Goal: Information Seeking & Learning: Learn about a topic

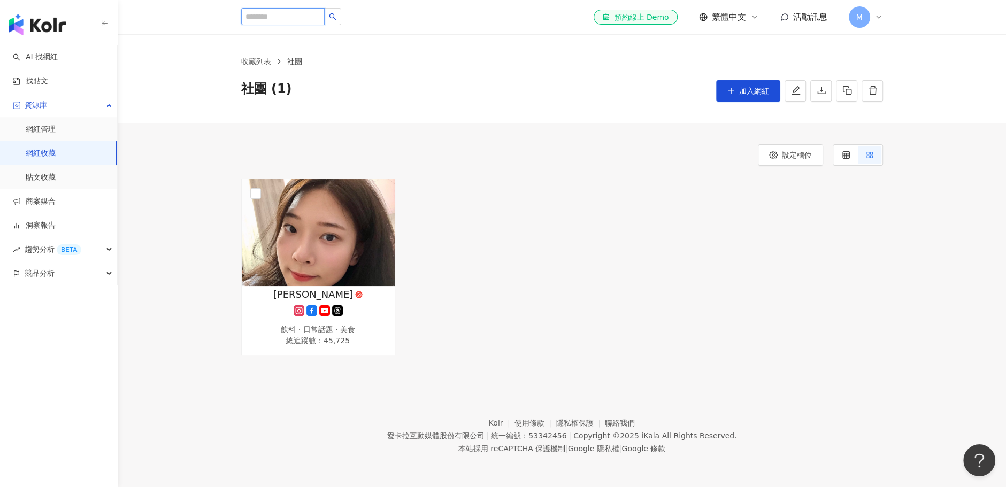
click at [310, 12] on input "search" at bounding box center [282, 16] width 83 height 17
paste input "**********"
type input "**********"
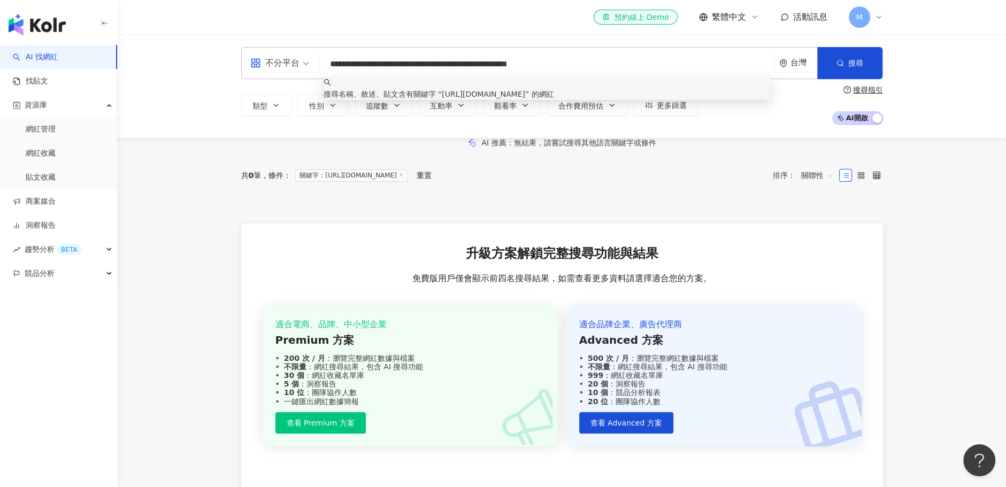
drag, startPoint x: 590, startPoint y: 65, endPoint x: 178, endPoint y: 32, distance: 412.8
click at [178, 32] on div "**********" at bounding box center [503, 304] width 1006 height 608
paste input "search"
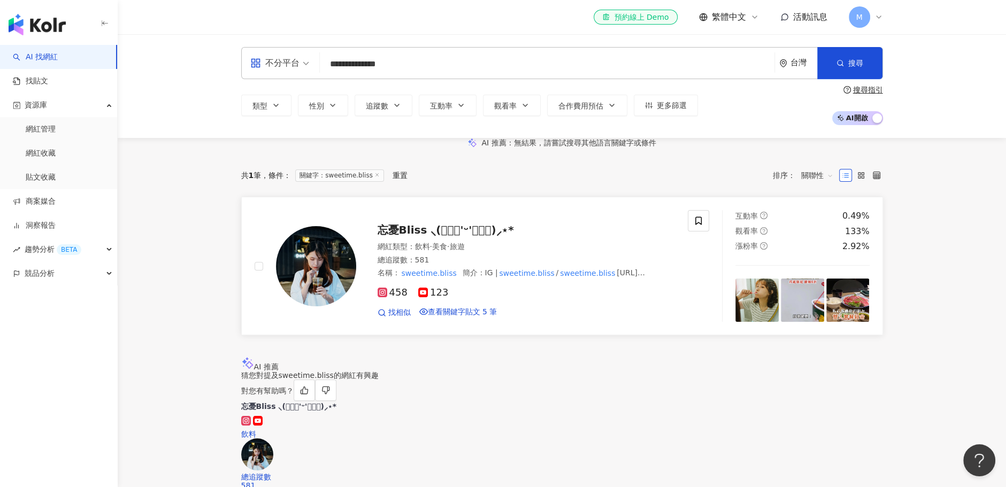
type input "**********"
click at [407, 236] on span "忘憂Bliss ⸜(๑⃙⃘'ᵕ'๑⃙⃘)⸝⋆︎* ︎" at bounding box center [448, 230] width 140 height 13
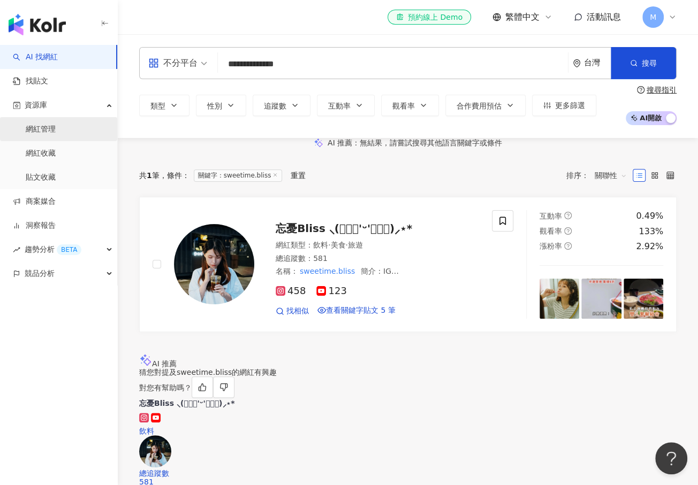
click at [56, 134] on link "網紅管理" at bounding box center [41, 129] width 30 height 11
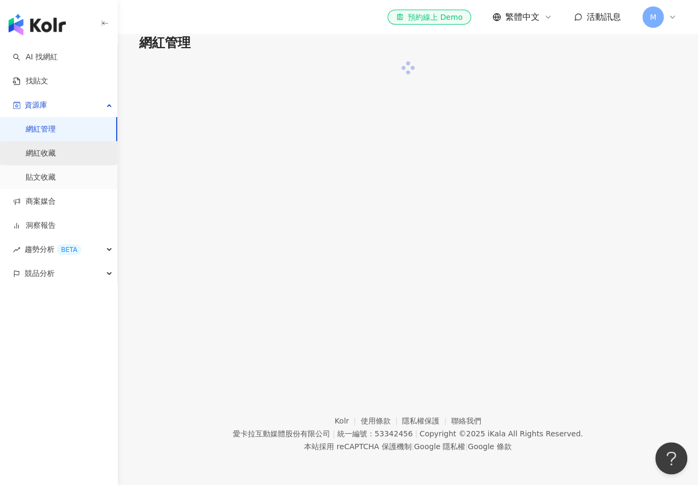
click at [56, 149] on link "網紅收藏" at bounding box center [41, 153] width 30 height 11
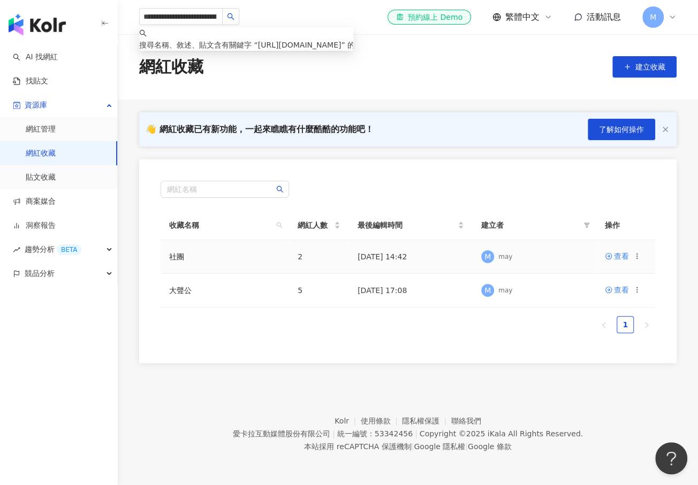
click at [238, 257] on td "社團" at bounding box center [225, 257] width 128 height 34
click at [621, 255] on div "查看" at bounding box center [621, 256] width 15 height 12
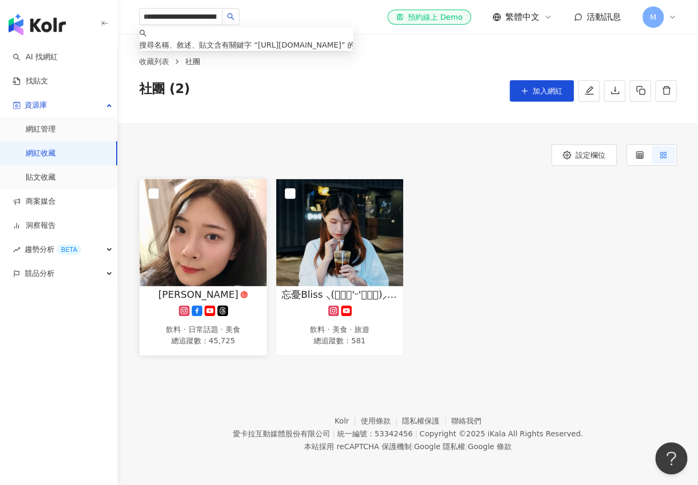
click at [188, 268] on img at bounding box center [203, 232] width 127 height 107
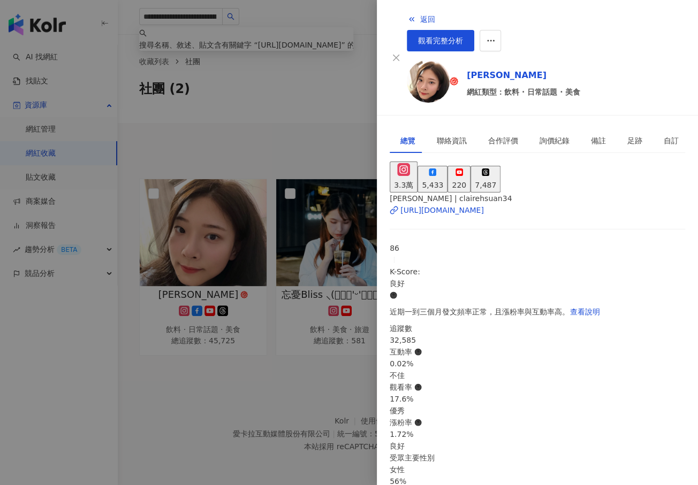
click at [420, 68] on img at bounding box center [428, 81] width 43 height 43
click at [234, 97] on div at bounding box center [349, 242] width 698 height 485
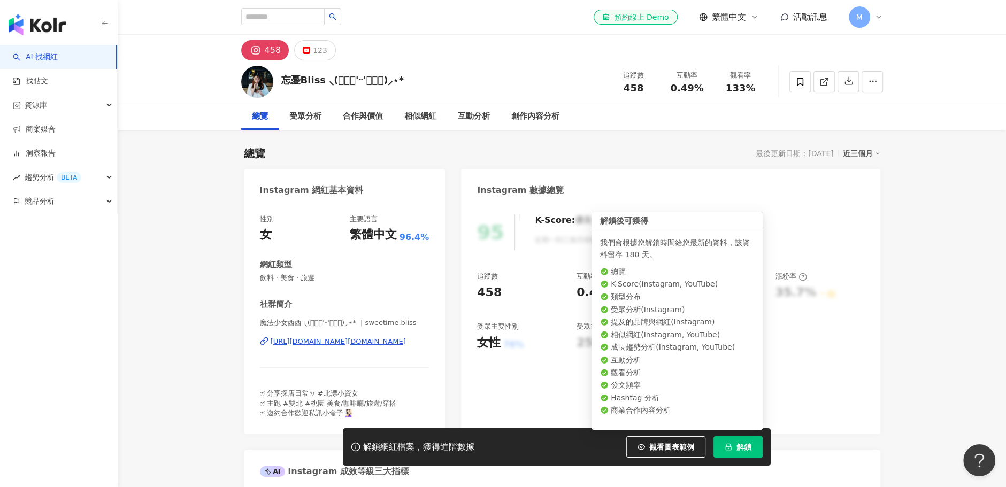
click at [749, 443] on span "解鎖" at bounding box center [744, 447] width 15 height 9
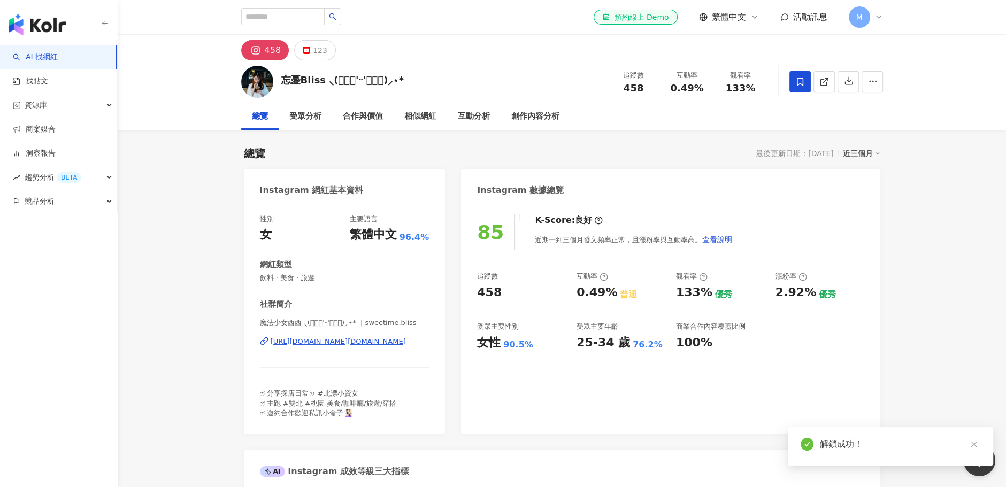
click at [793, 79] on span at bounding box center [800, 81] width 21 height 21
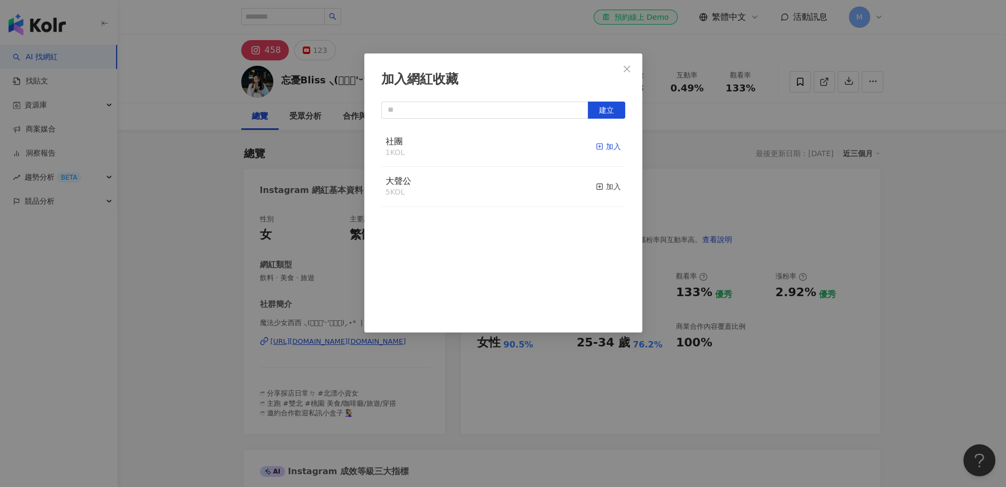
click at [596, 143] on icon "button" at bounding box center [599, 146] width 7 height 7
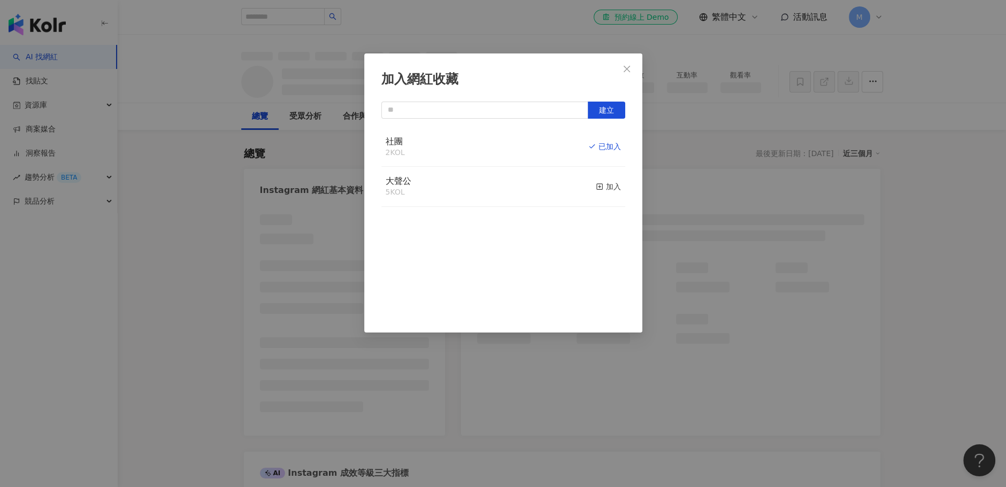
click at [688, 179] on div "加入網紅收藏 建立 社團 2 KOL 已加入 大聲公 5 KOL 加入" at bounding box center [503, 243] width 1006 height 487
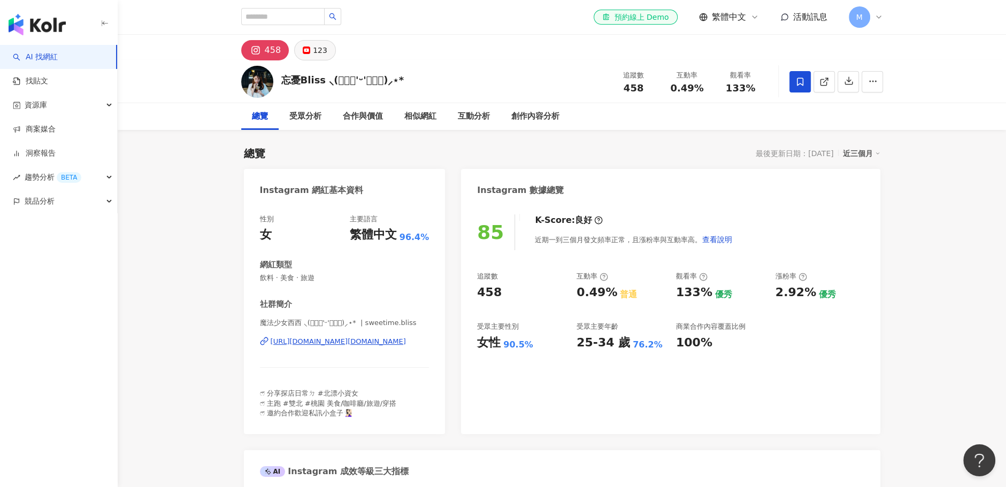
click at [315, 51] on div "123" at bounding box center [320, 50] width 14 height 15
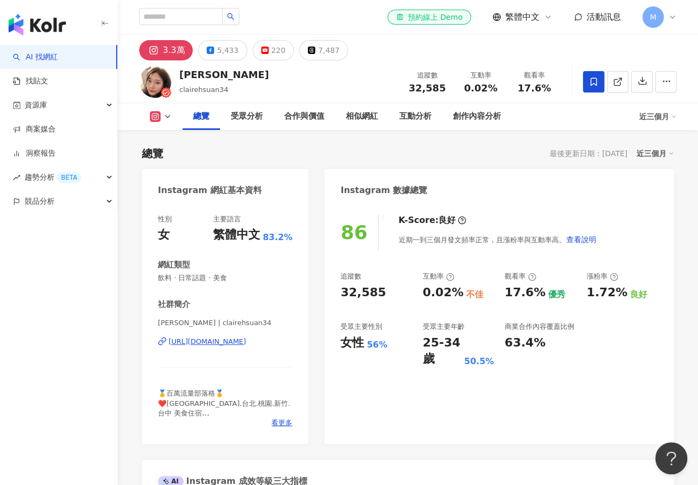
click at [175, 53] on div "3.3萬" at bounding box center [174, 50] width 22 height 15
drag, startPoint x: 228, startPoint y: 80, endPoint x: 171, endPoint y: 79, distance: 56.7
click at [171, 79] on div "克萊兒萱 clairehsuan34 追蹤數 32,585 互動率 0.02% 觀看率 17.6%" at bounding box center [408, 81] width 580 height 42
copy div "克萊兒萱"
click at [332, 16] on div "el-icon-cs 預約線上 Demo 繁體中文 活動訊息 M" at bounding box center [407, 17] width 537 height 34
